Goal: Ask a question

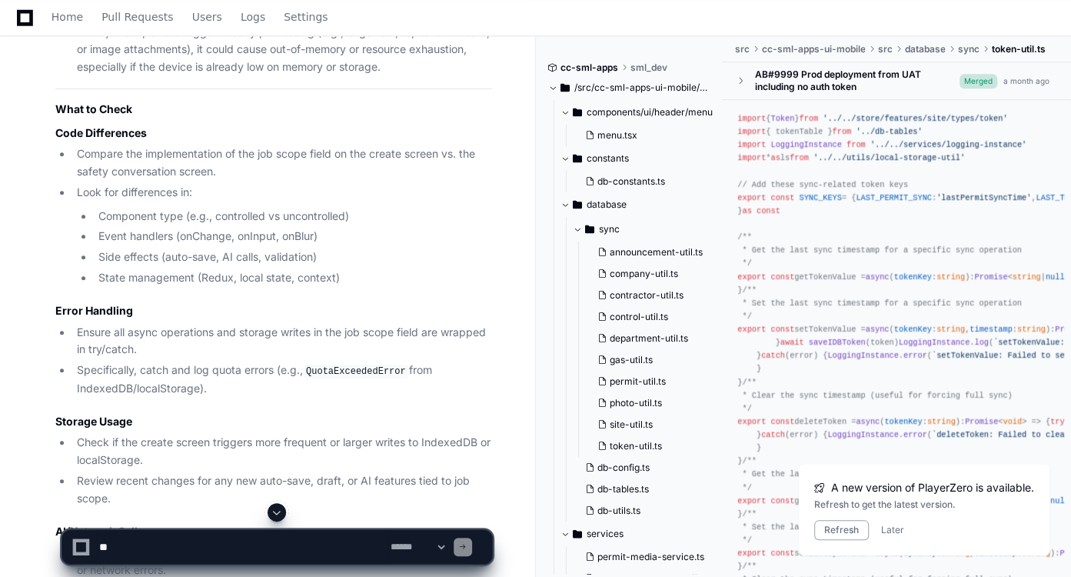
scroll to position [16361, 0]
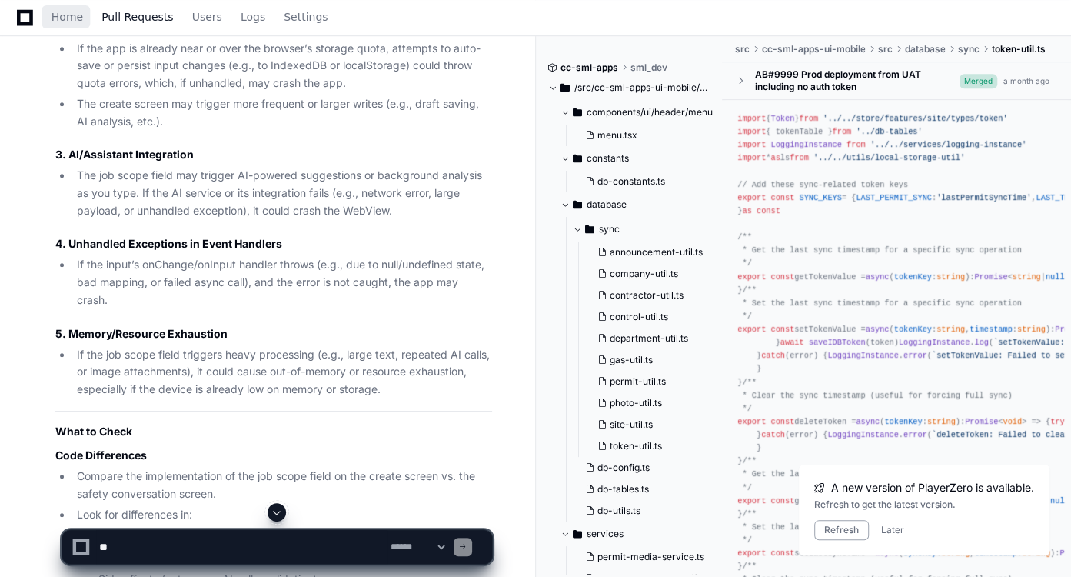
drag, startPoint x: 61, startPoint y: 14, endPoint x: 109, endPoint y: 1, distance: 50.2
click at [61, 14] on span "Home" at bounding box center [68, 16] width 32 height 9
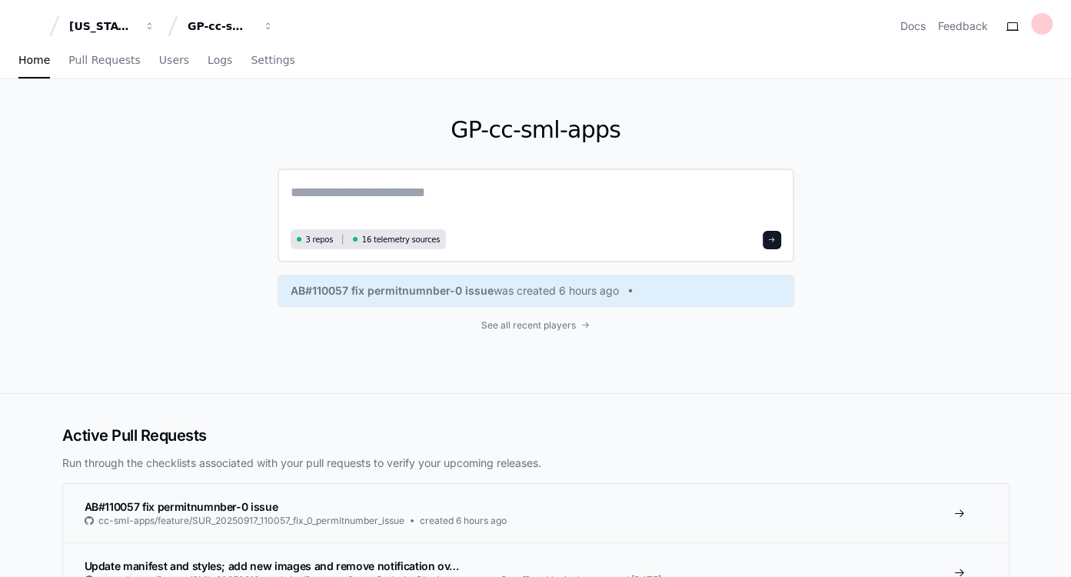
click at [428, 196] on textarea at bounding box center [536, 202] width 490 height 43
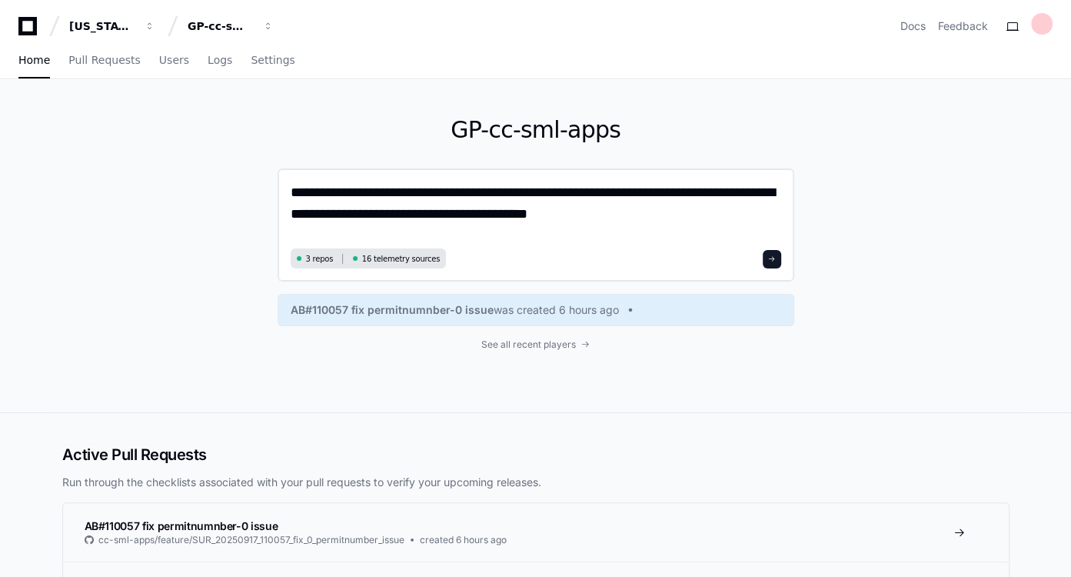
type textarea "**********"
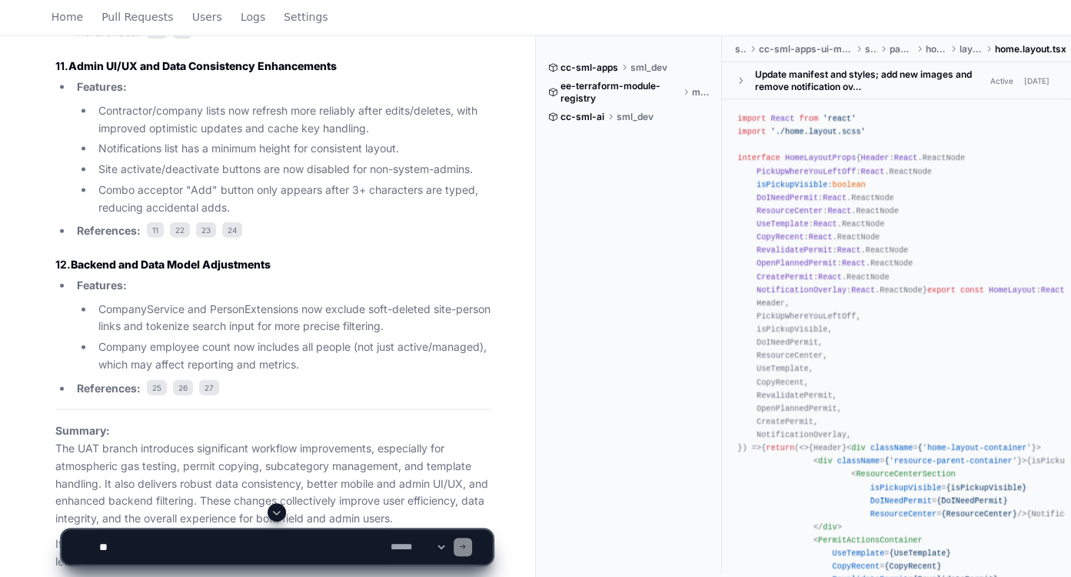
scroll to position [2358, 0]
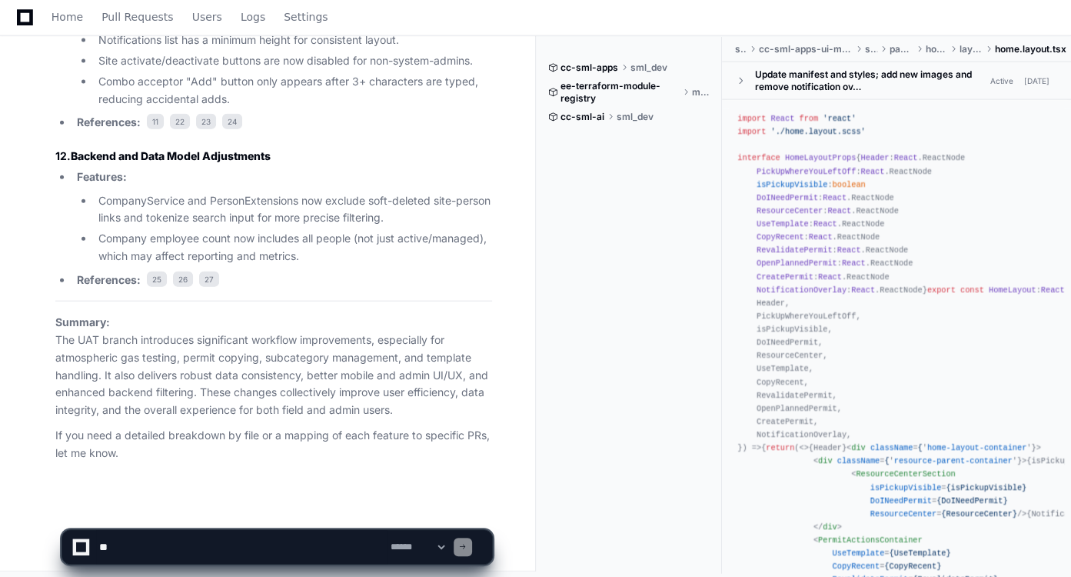
click at [209, 553] on textarea at bounding box center [241, 547] width 291 height 34
type textarea "**********"
click at [274, 510] on span at bounding box center [277, 512] width 12 height 12
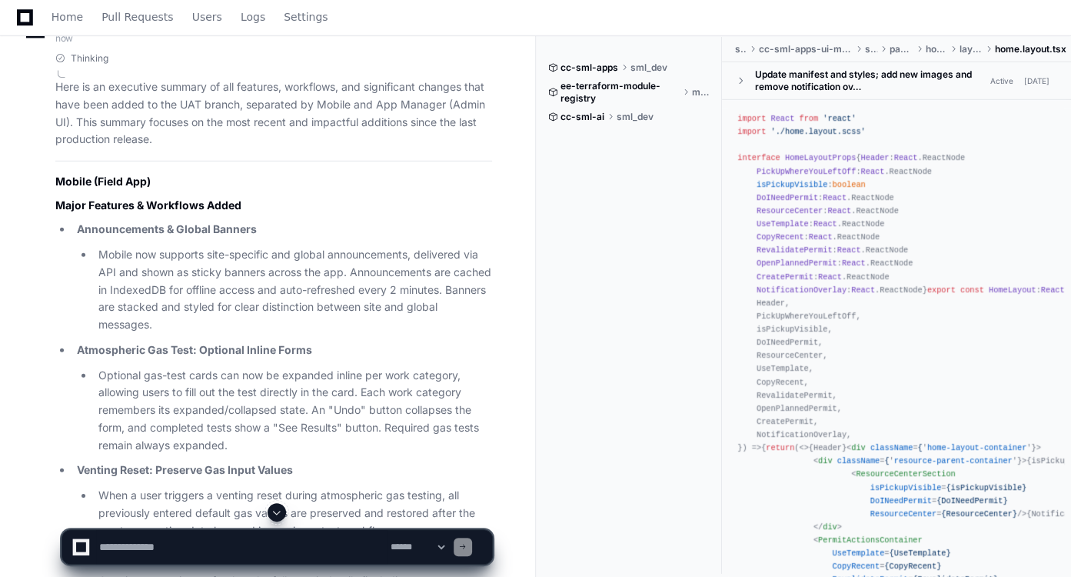
scroll to position [2949, 0]
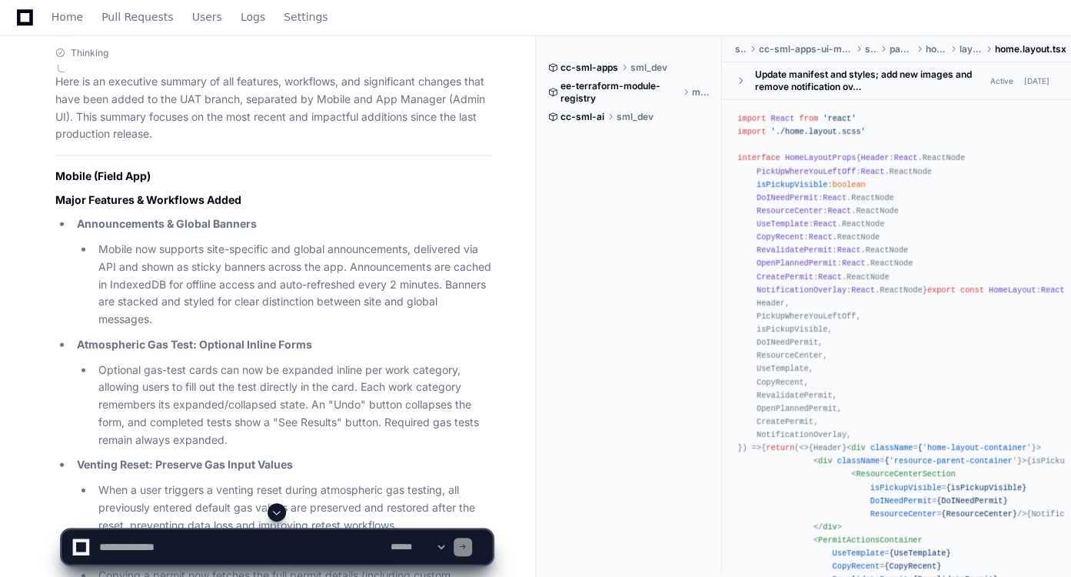
click at [213, 534] on textarea at bounding box center [241, 547] width 291 height 34
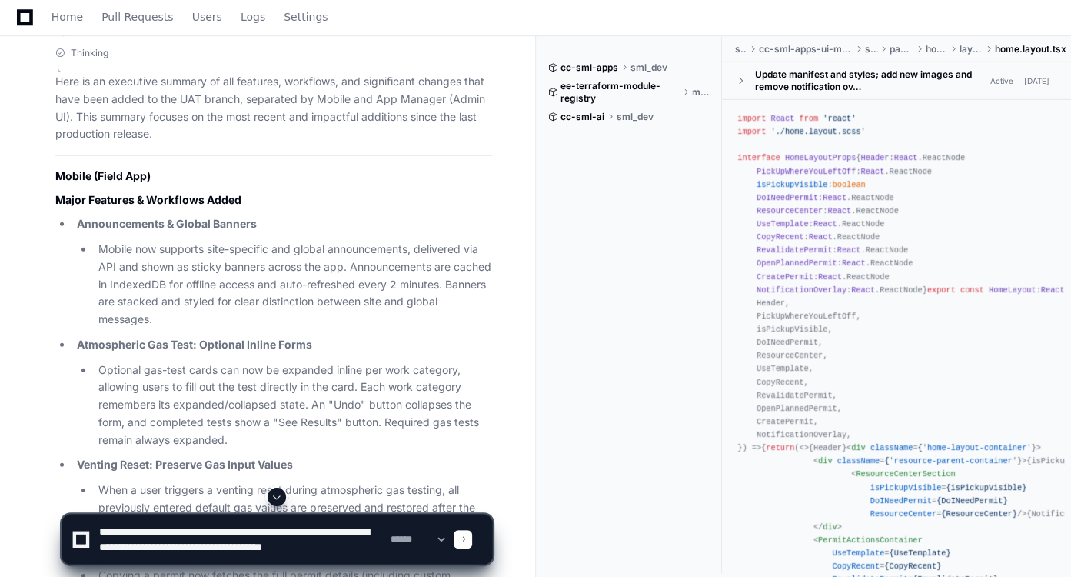
scroll to position [5, 0]
type textarea "**********"
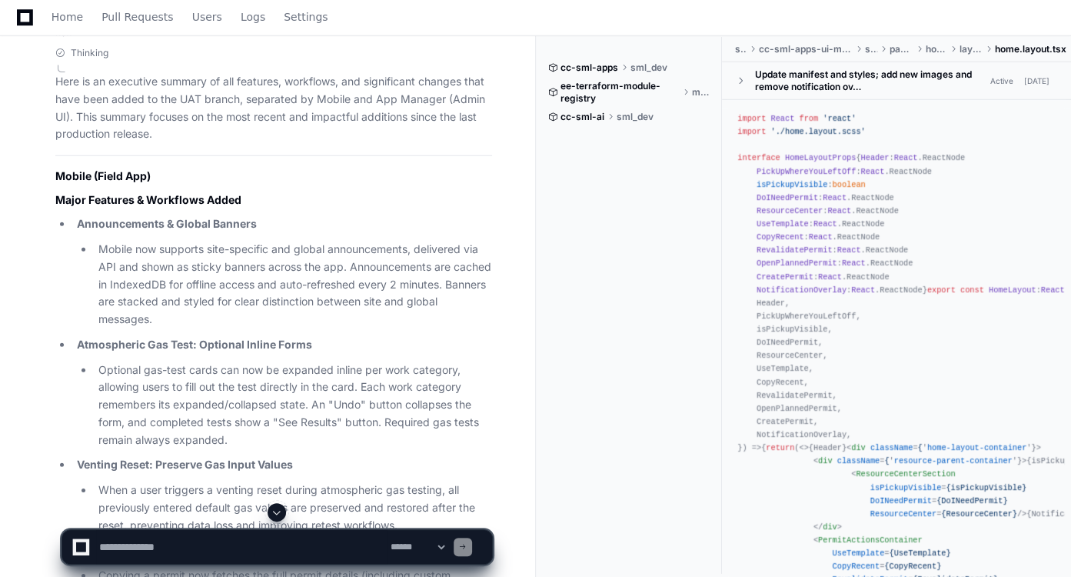
scroll to position [0, 0]
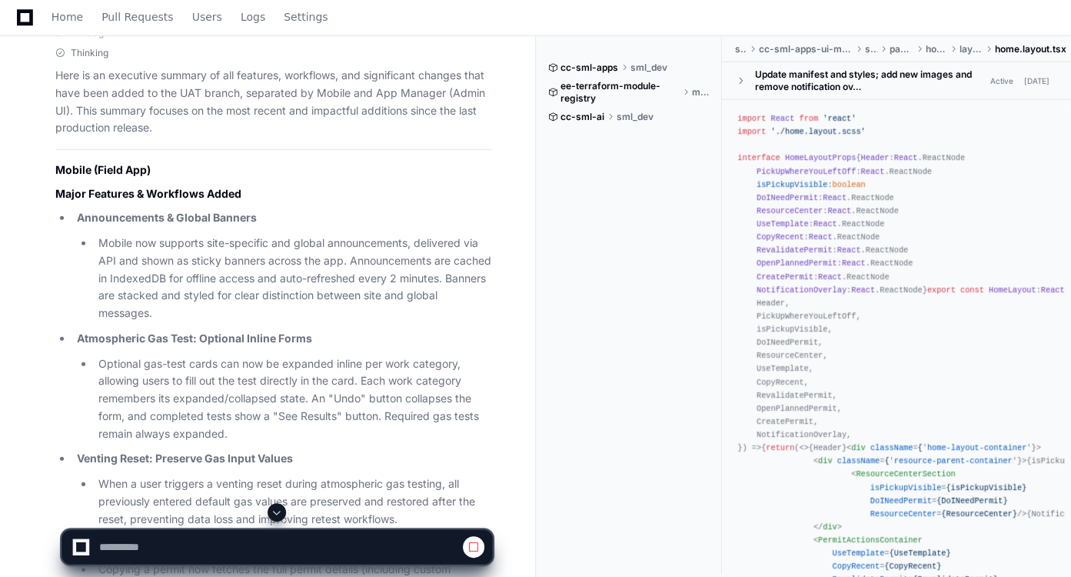
click at [283, 510] on span at bounding box center [277, 512] width 12 height 12
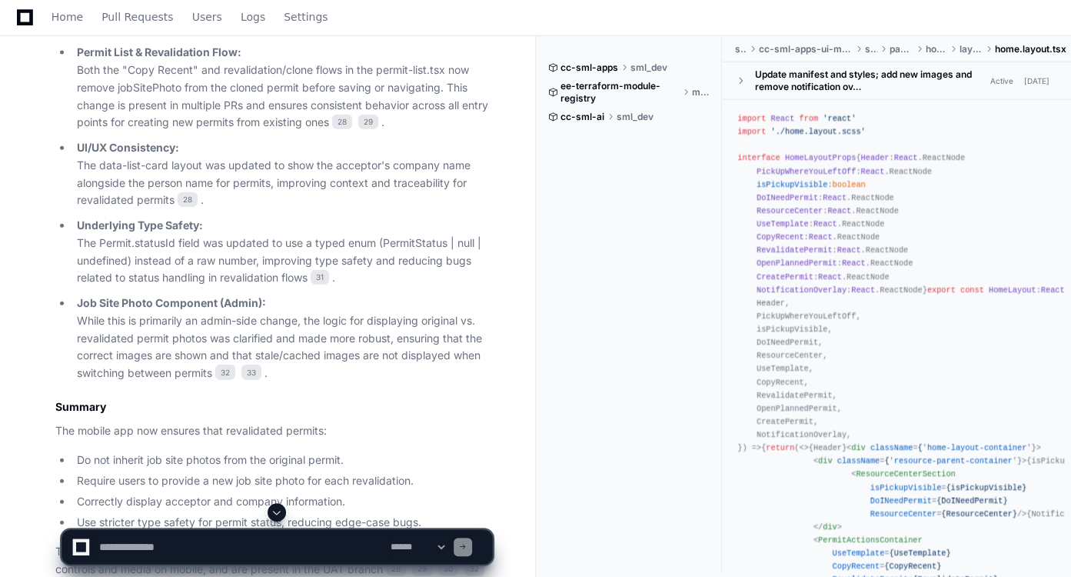
scroll to position [6426, 0]
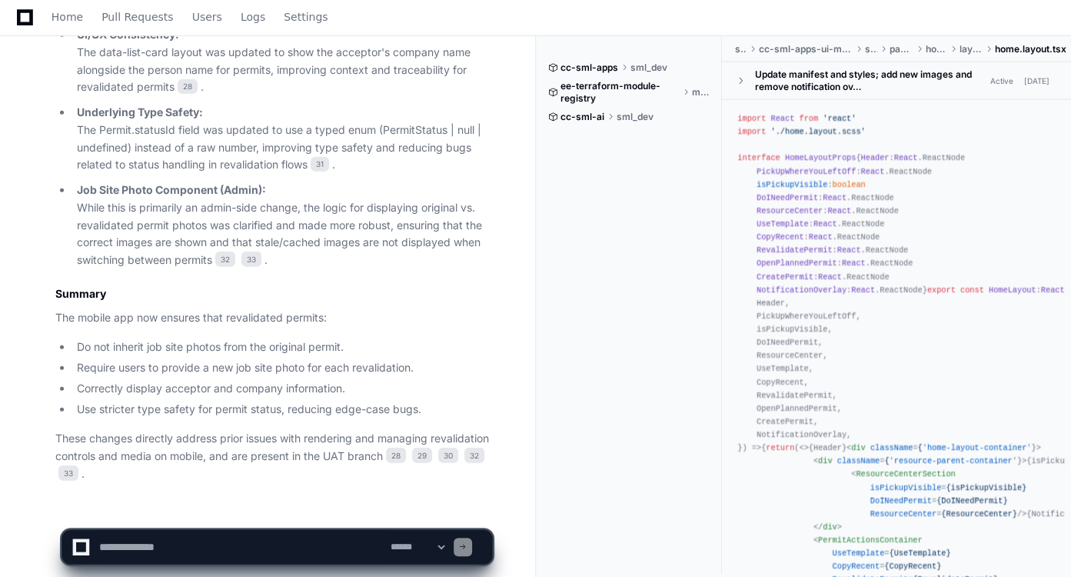
click at [263, 538] on textarea at bounding box center [241, 547] width 291 height 34
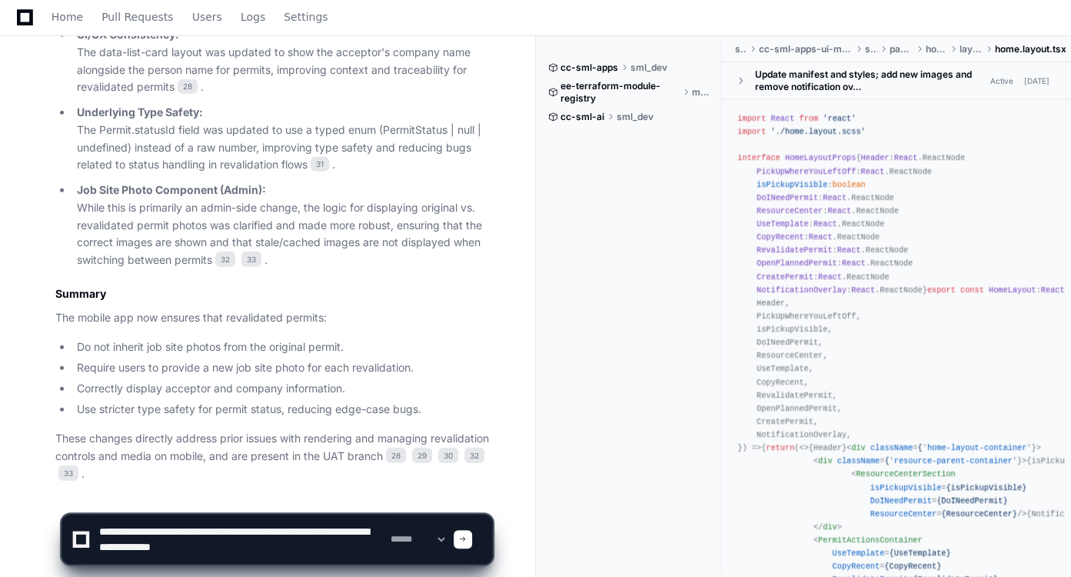
type textarea "**********"
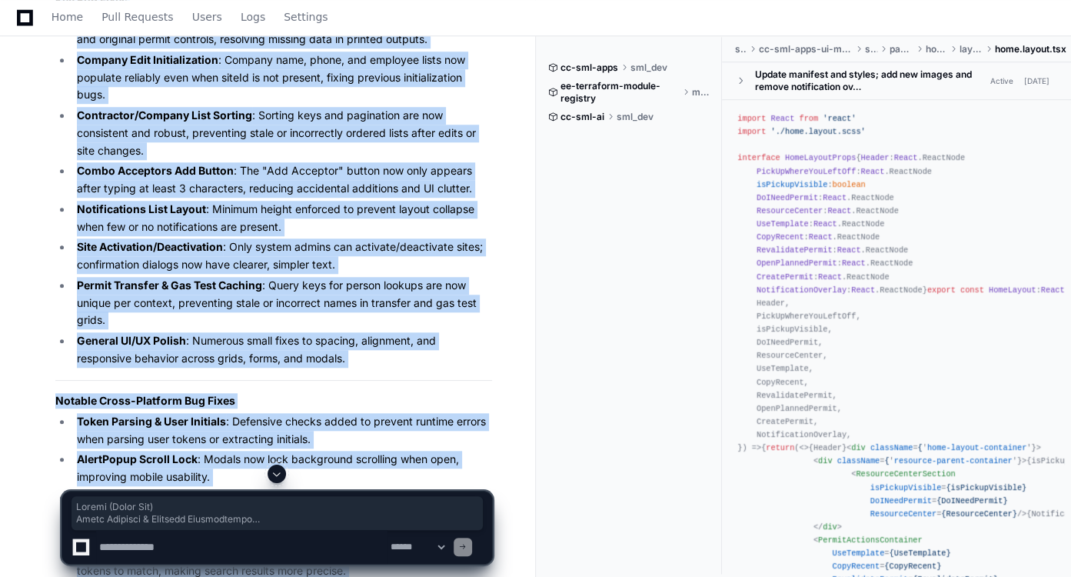
scroll to position [8893, 0]
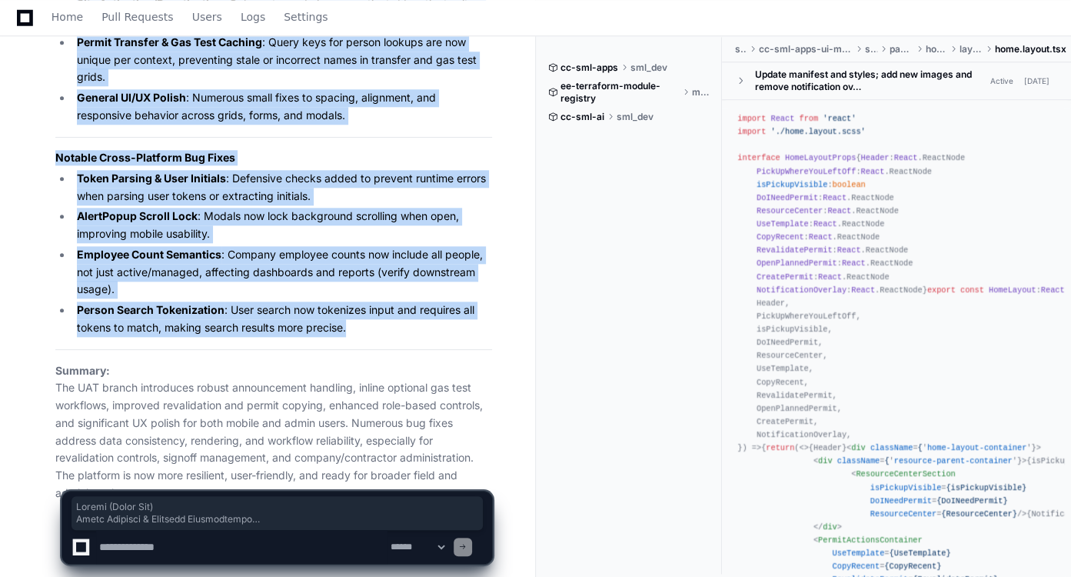
drag, startPoint x: 53, startPoint y: 185, endPoint x: 363, endPoint y: 279, distance: 323.7
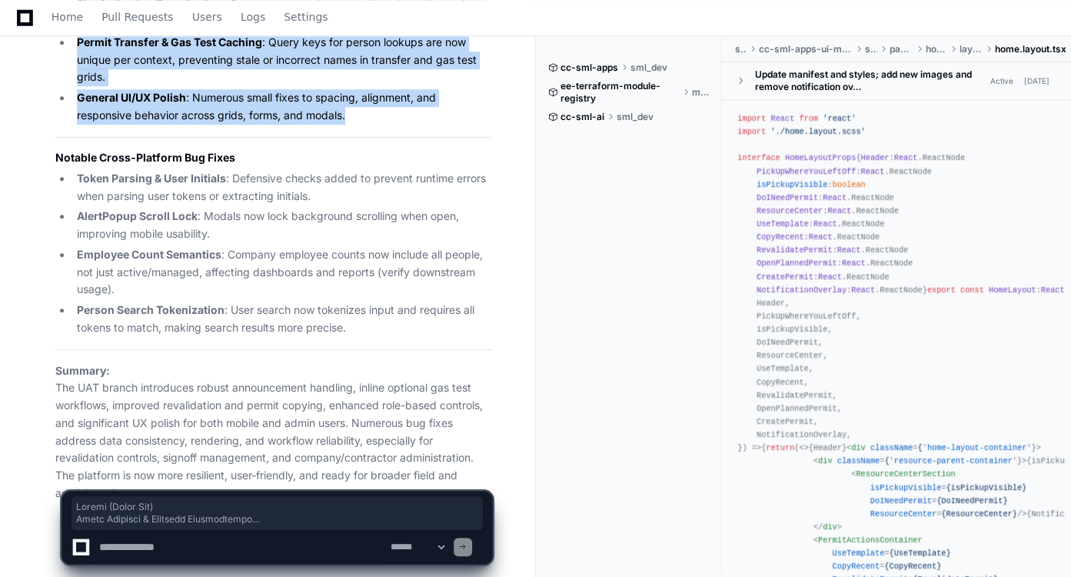
copy article "Mobile (Field App) Major Features & Workflow Enhancements Announcements/Banners…"
